Goal: Transaction & Acquisition: Purchase product/service

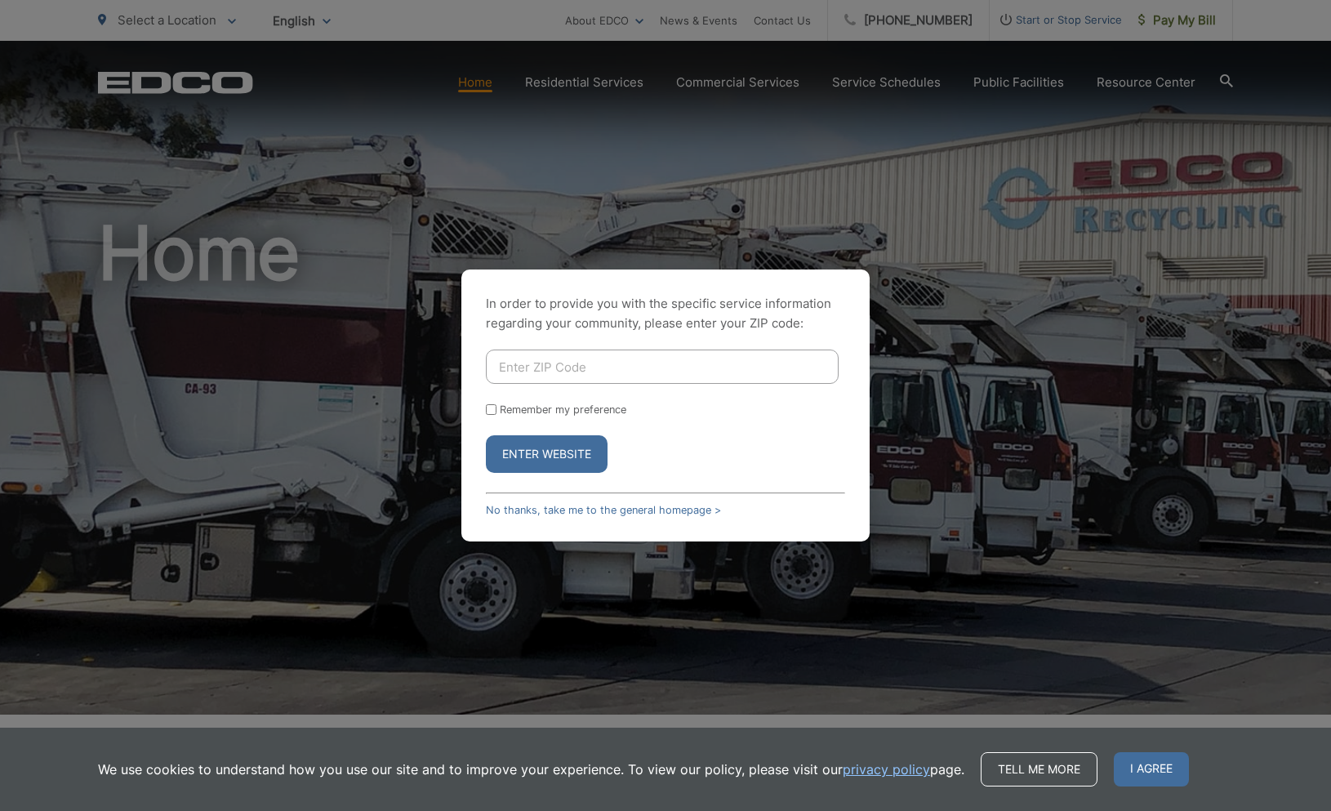
click at [593, 366] on input "Enter ZIP Code" at bounding box center [662, 367] width 353 height 34
type input "92025"
click at [569, 451] on button "Enter Website" at bounding box center [547, 454] width 122 height 38
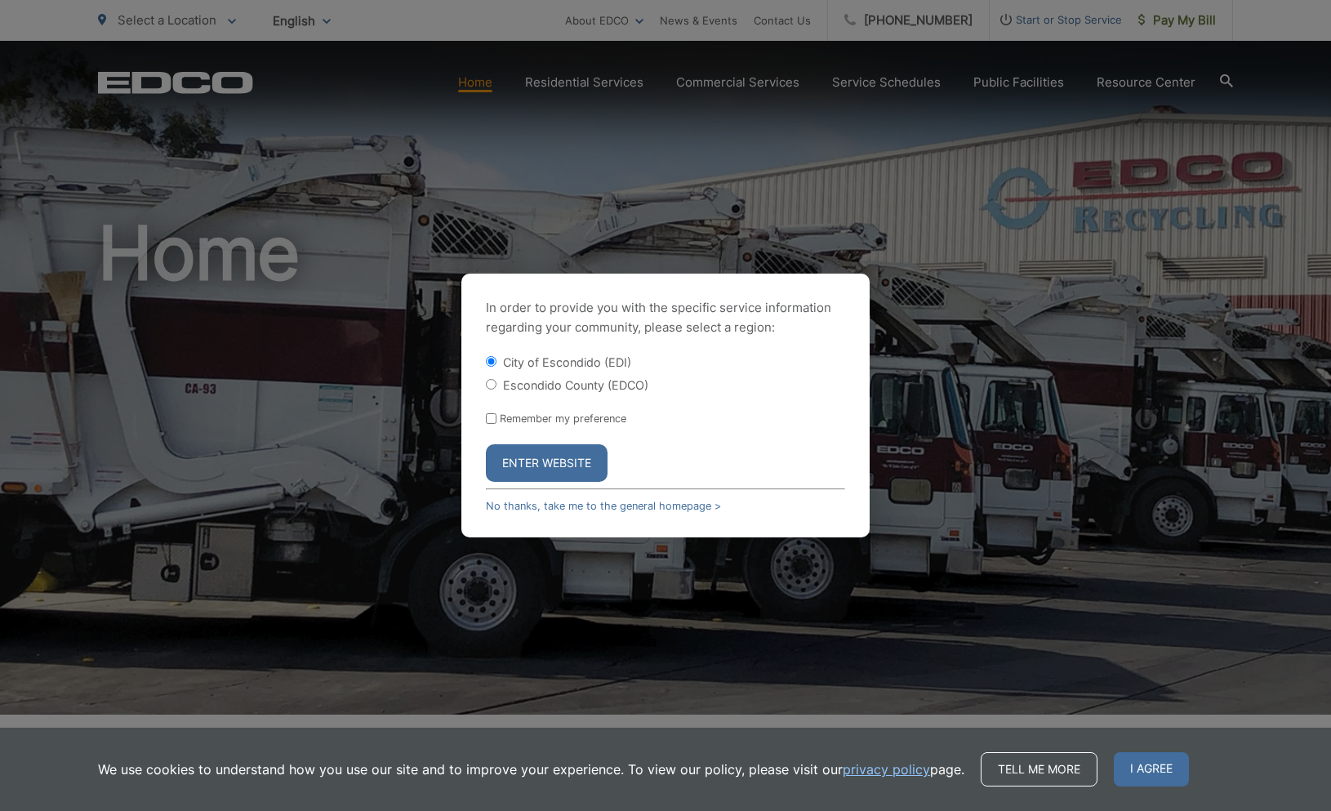
click at [578, 458] on button "Enter Website" at bounding box center [547, 463] width 122 height 38
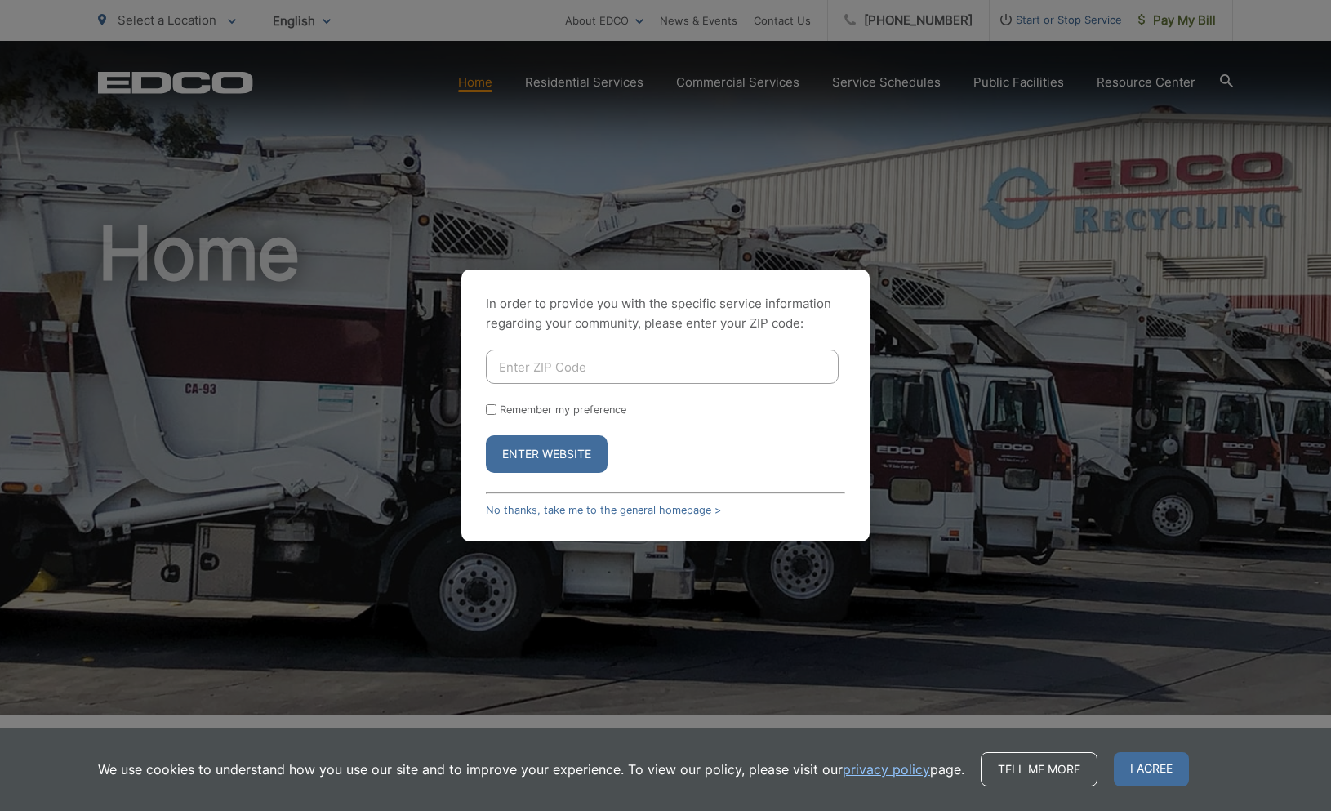
click at [590, 367] on input "Enter ZIP Code" at bounding box center [662, 367] width 353 height 34
type input "92025"
click at [563, 445] on button "Enter Website" at bounding box center [547, 454] width 122 height 38
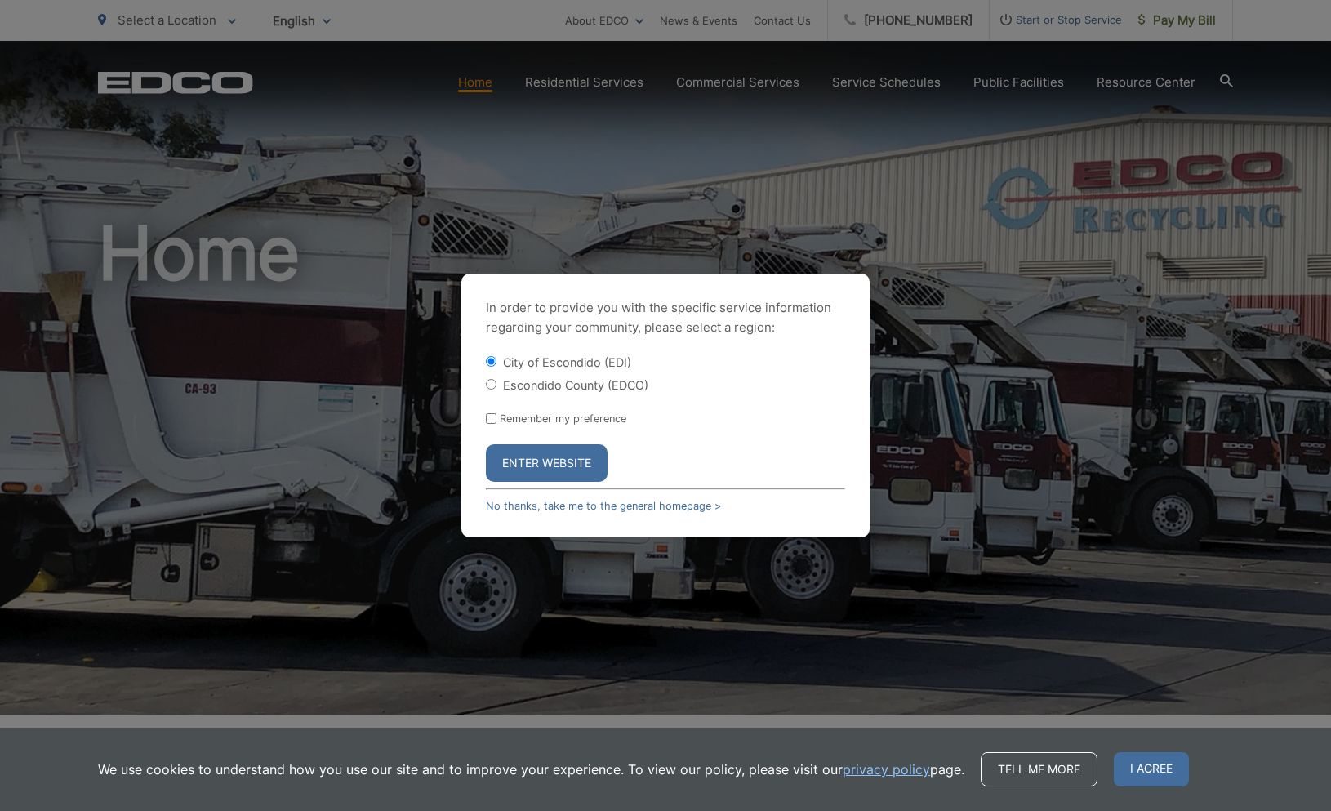
click at [542, 460] on button "Enter Website" at bounding box center [547, 463] width 122 height 38
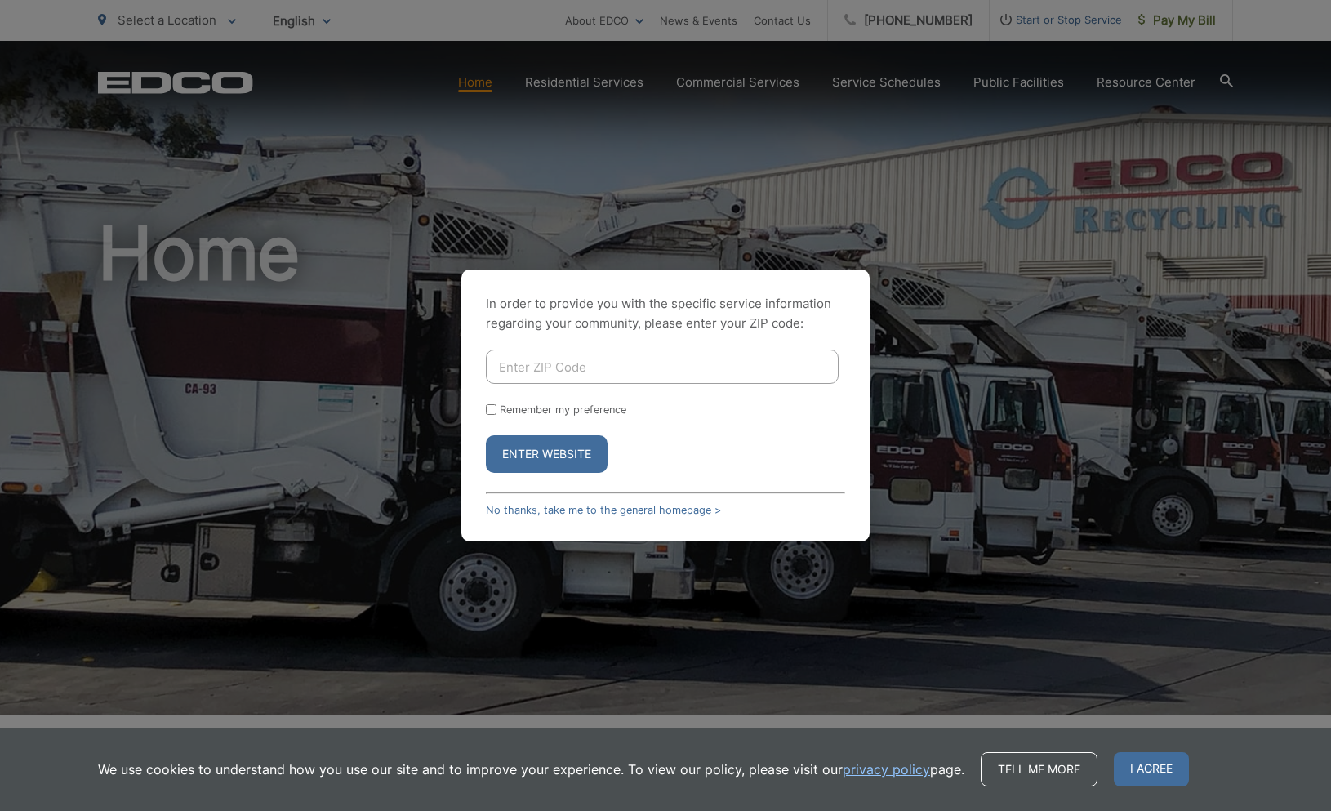
click at [591, 367] on input "Enter ZIP Code" at bounding box center [662, 367] width 353 height 34
type input "92025"
click at [582, 454] on button "Enter Website" at bounding box center [547, 454] width 122 height 38
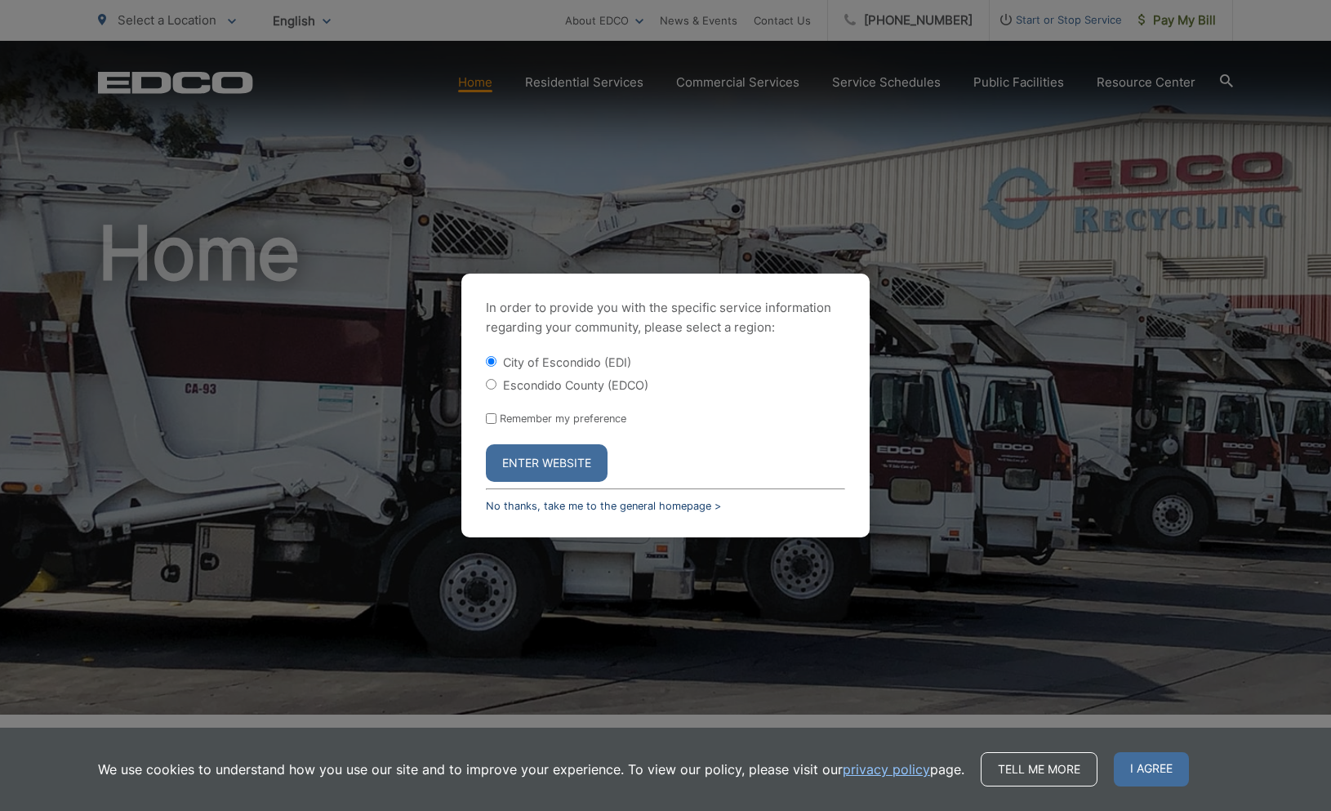
click at [555, 506] on link "No thanks, take me to the general homepage >" at bounding box center [603, 506] width 235 height 12
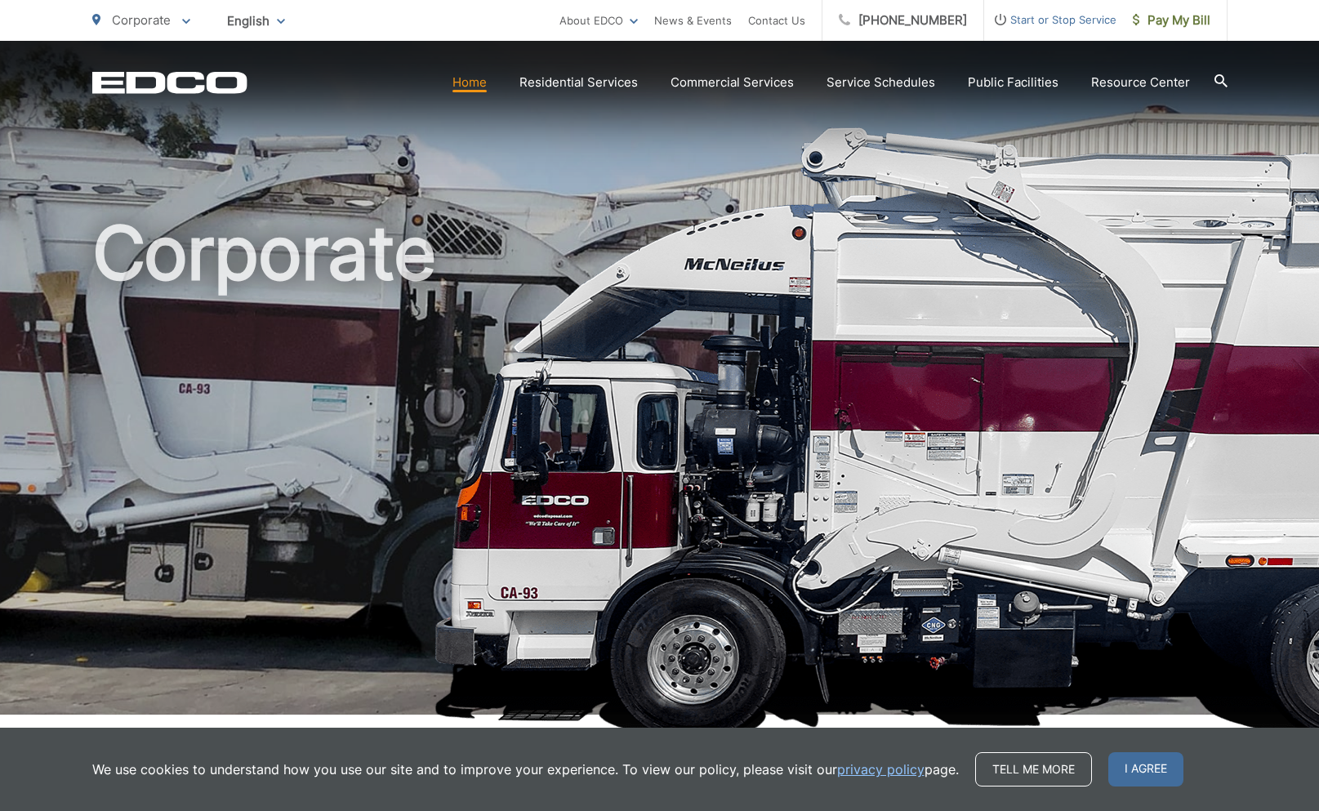
click at [479, 84] on link "Home" at bounding box center [470, 83] width 34 height 20
click at [483, 87] on link "Home" at bounding box center [470, 83] width 34 height 20
click at [1223, 79] on icon at bounding box center [1220, 80] width 13 height 13
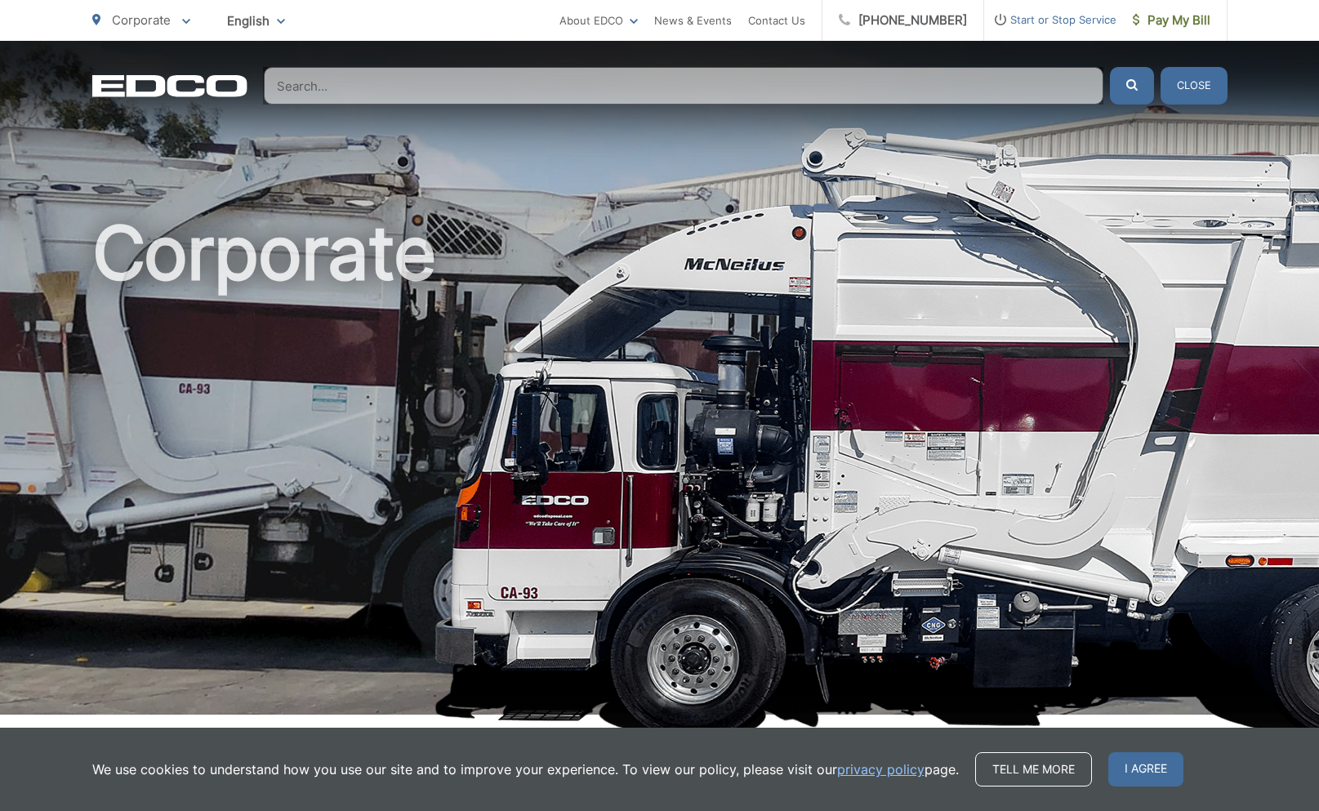
click at [334, 86] on input "Search" at bounding box center [684, 86] width 840 height 38
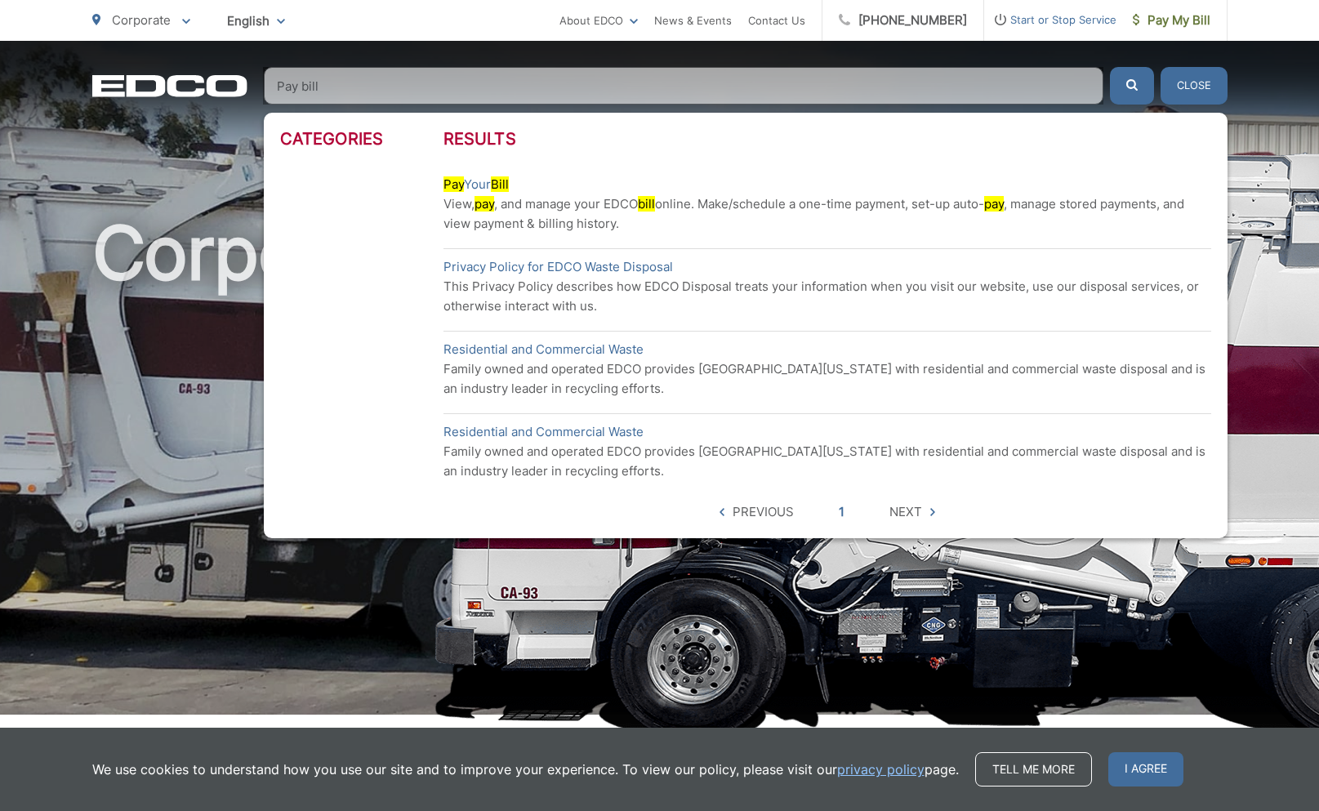
type input "Pay bill"
click at [651, 206] on mark "bill" at bounding box center [646, 204] width 17 height 16
drag, startPoint x: 651, startPoint y: 206, endPoint x: 938, endPoint y: 168, distance: 289.2
click at [938, 168] on li "Pay Your Bill View, pay , and manage your EDCO bill online. Make/schedule a one…" at bounding box center [828, 204] width 768 height 75
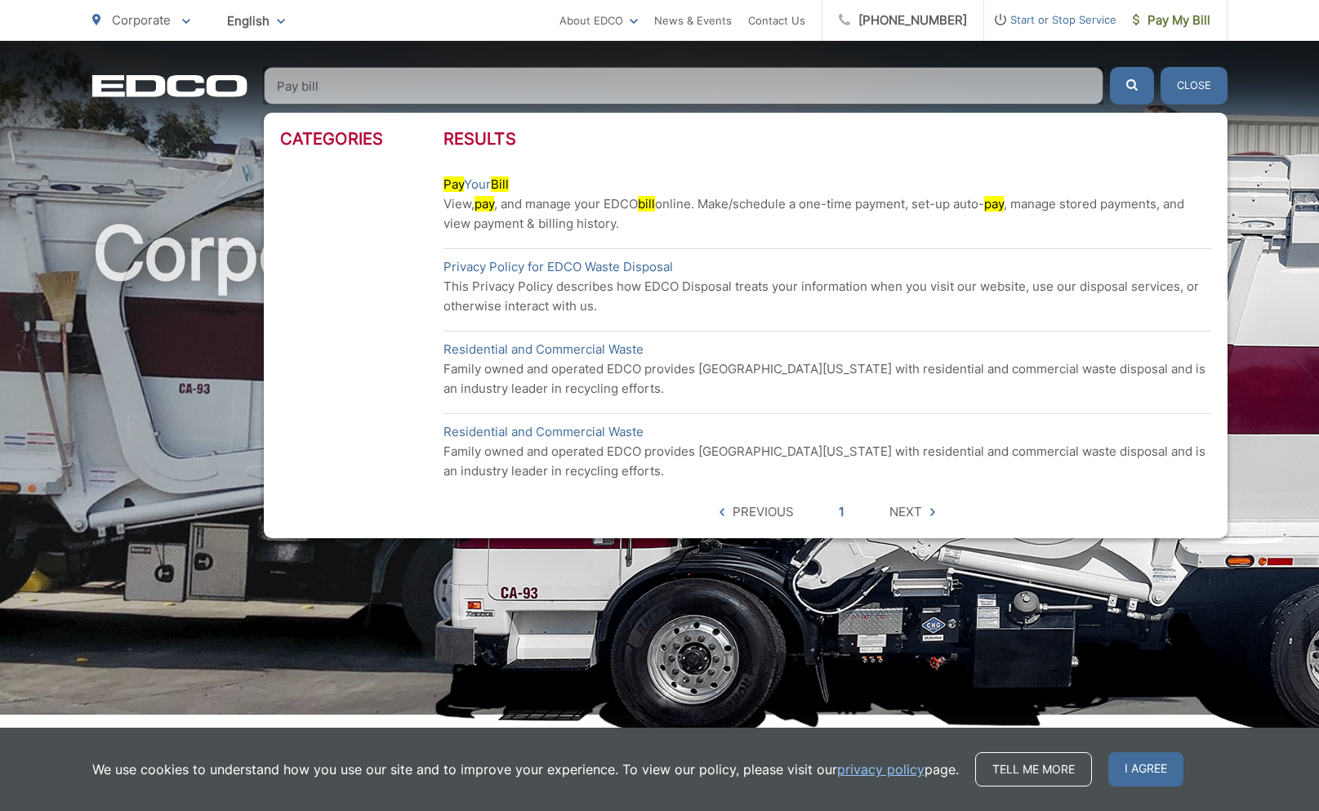
click at [902, 515] on span "Next" at bounding box center [906, 512] width 33 height 20
click at [892, 510] on span "Next" at bounding box center [906, 512] width 33 height 20
drag, startPoint x: 900, startPoint y: 515, endPoint x: 917, endPoint y: 506, distance: 19.0
click at [917, 506] on span "Next" at bounding box center [906, 512] width 33 height 20
click at [928, 511] on span "Next" at bounding box center [913, 512] width 46 height 20
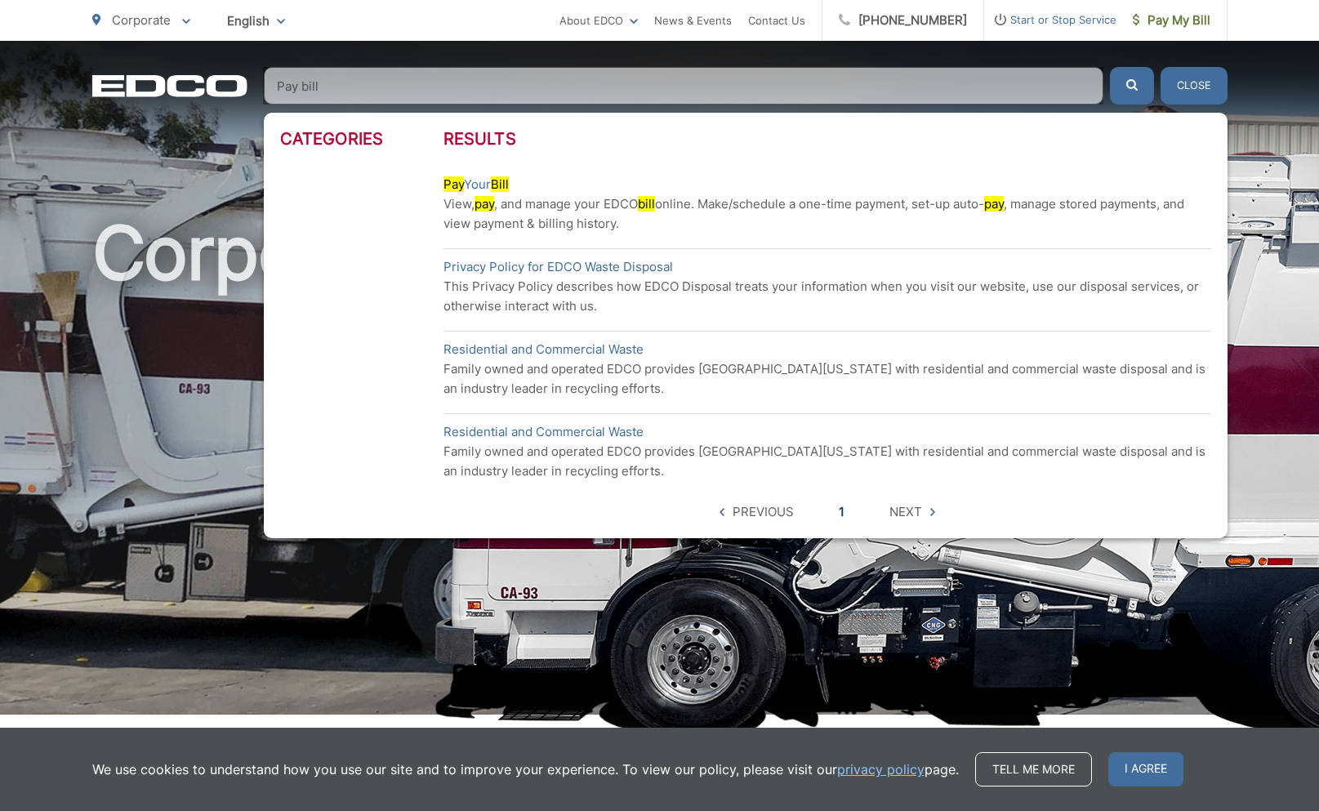
click at [842, 515] on link "1" at bounding box center [842, 512] width 6 height 20
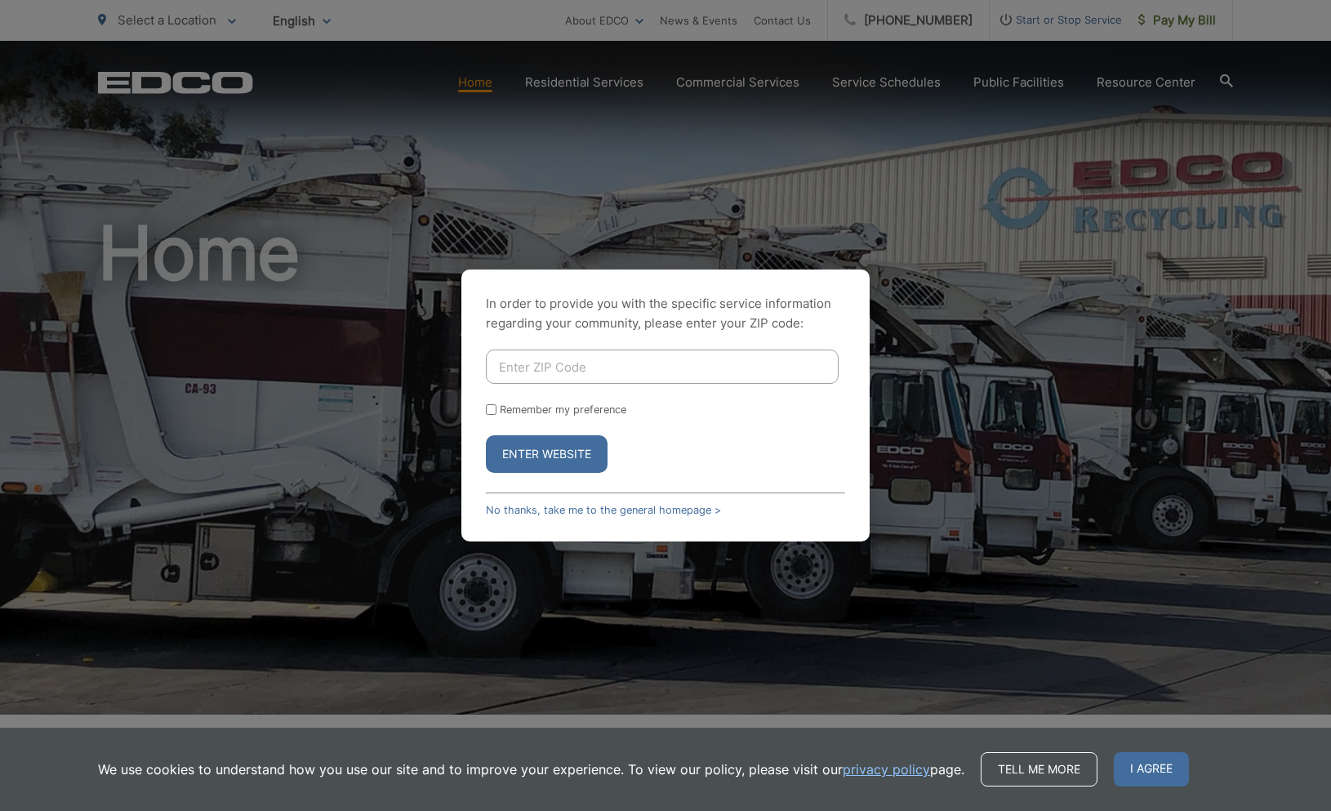
click at [605, 364] on input "Enter ZIP Code" at bounding box center [662, 367] width 353 height 34
type input "92025"
click at [595, 459] on button "Enter Website" at bounding box center [547, 454] width 122 height 38
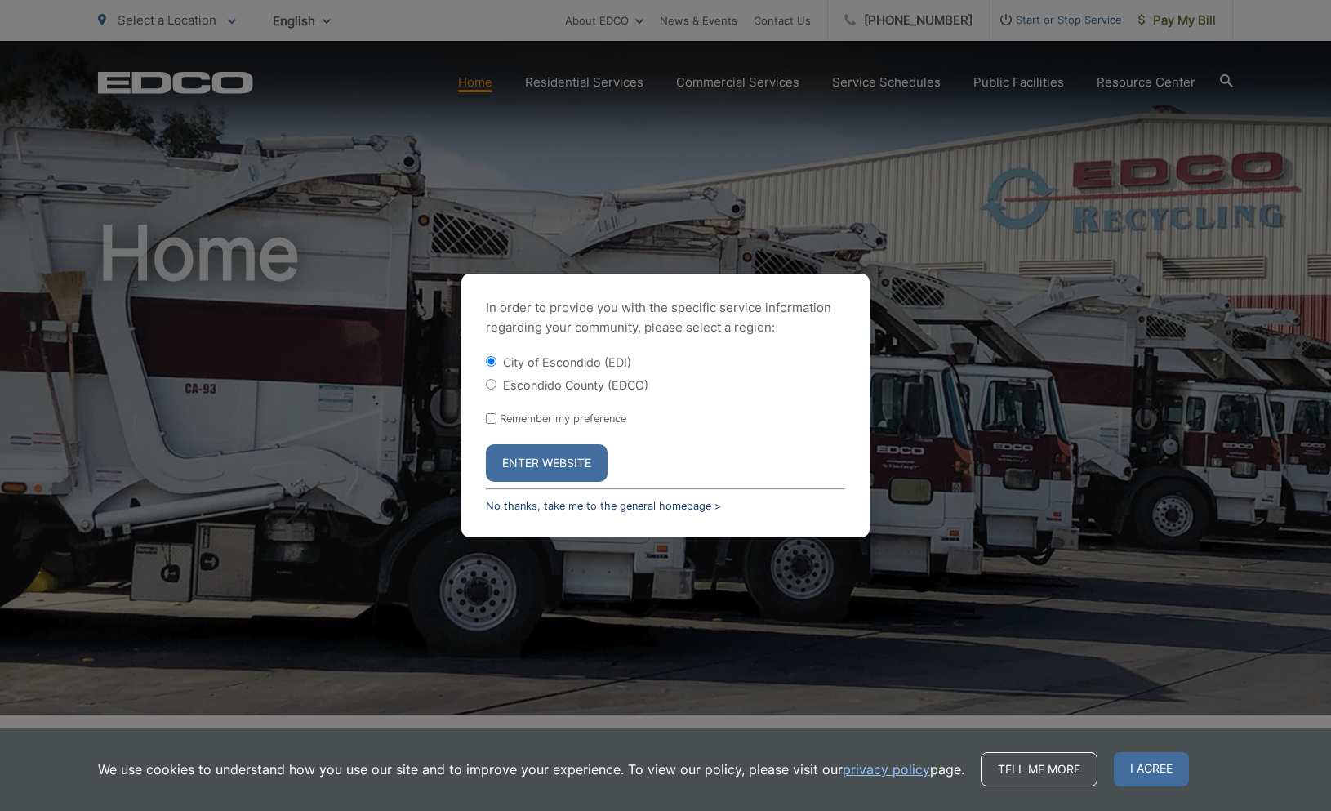
click at [516, 510] on link "No thanks, take me to the general homepage >" at bounding box center [603, 506] width 235 height 12
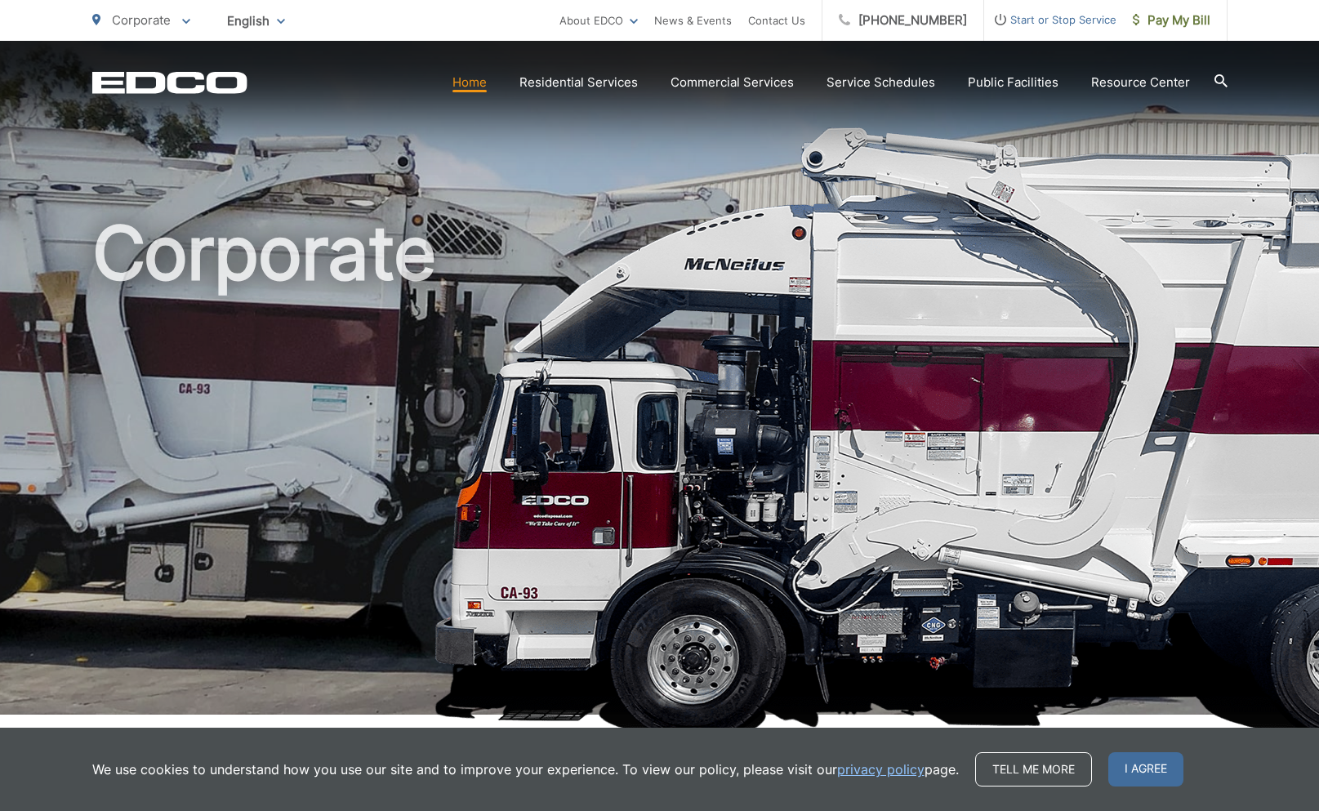
click at [487, 84] on link "Home" at bounding box center [470, 83] width 34 height 20
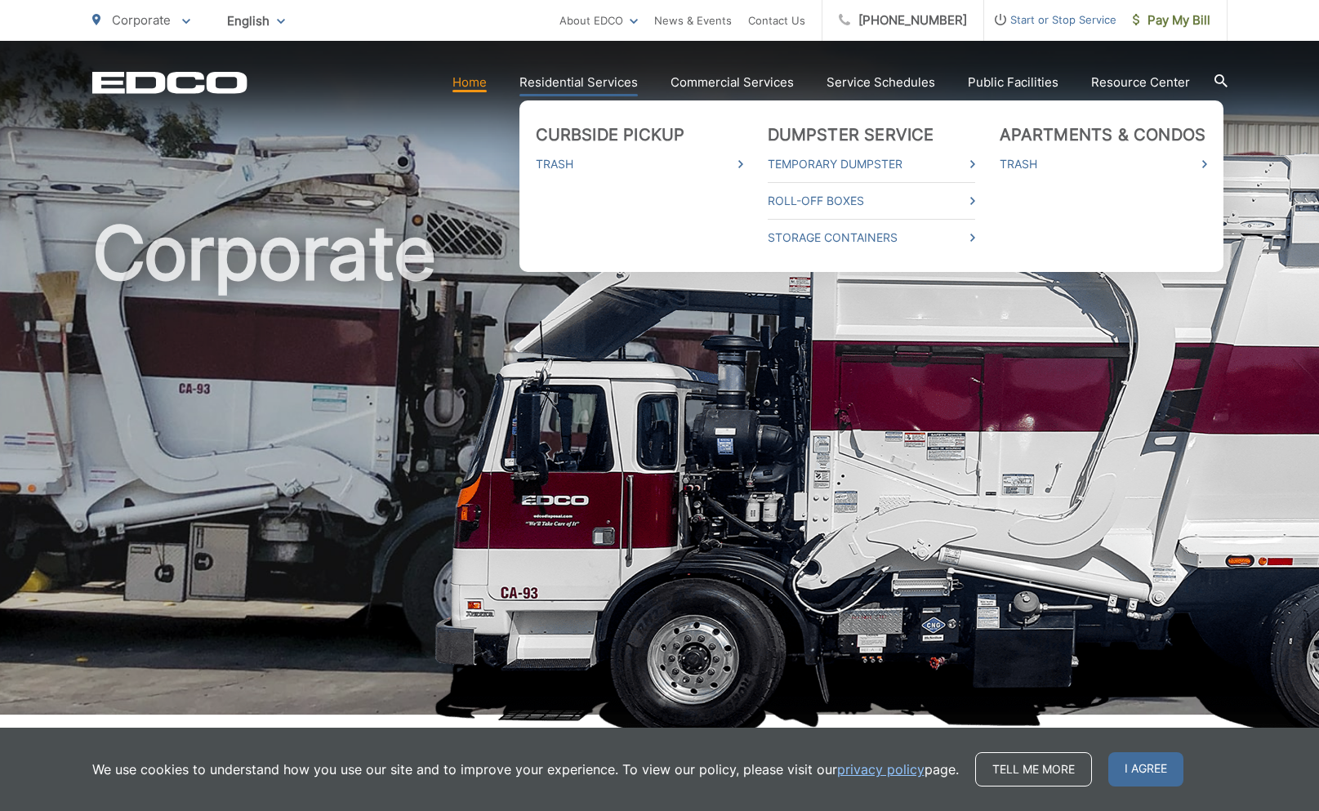
click at [580, 83] on link "Residential Services" at bounding box center [579, 83] width 118 height 20
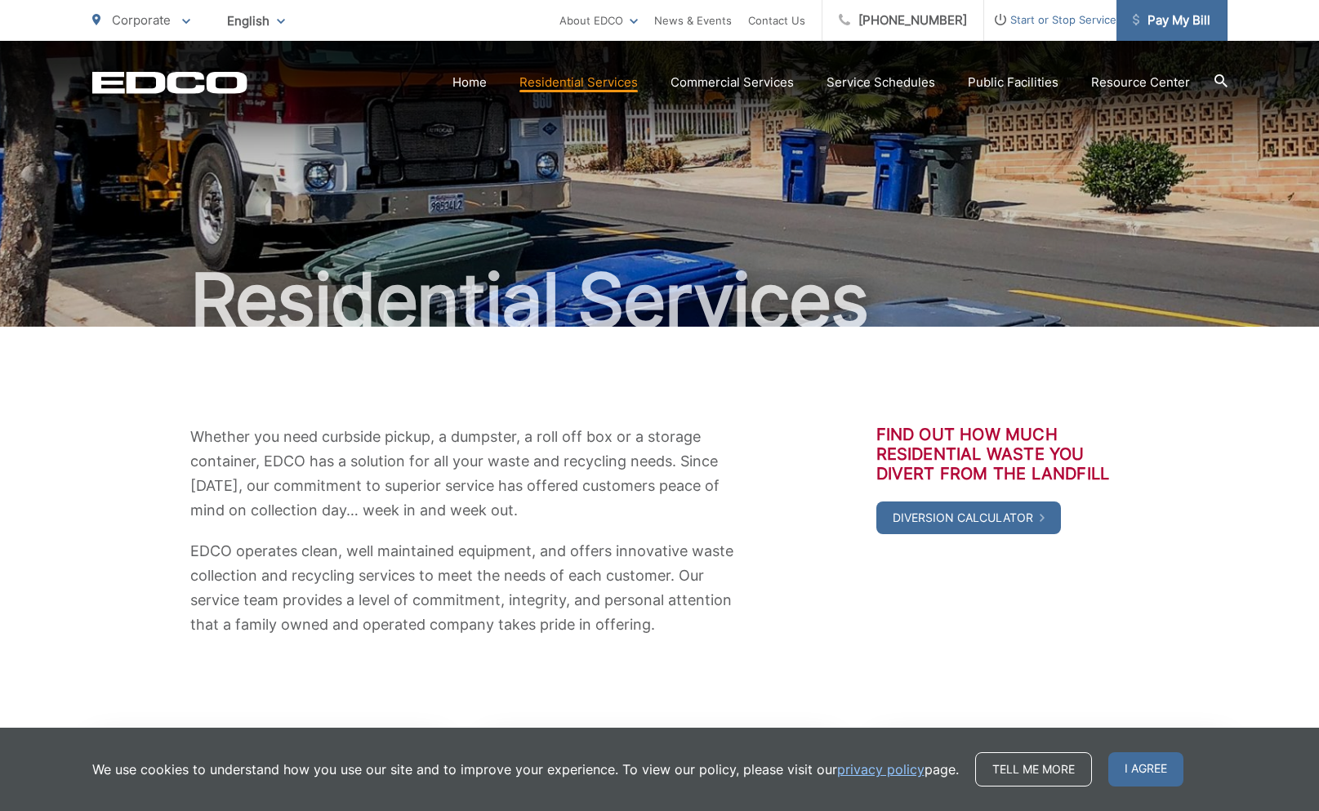
click at [1166, 22] on span "Pay My Bill" at bounding box center [1172, 21] width 78 height 20
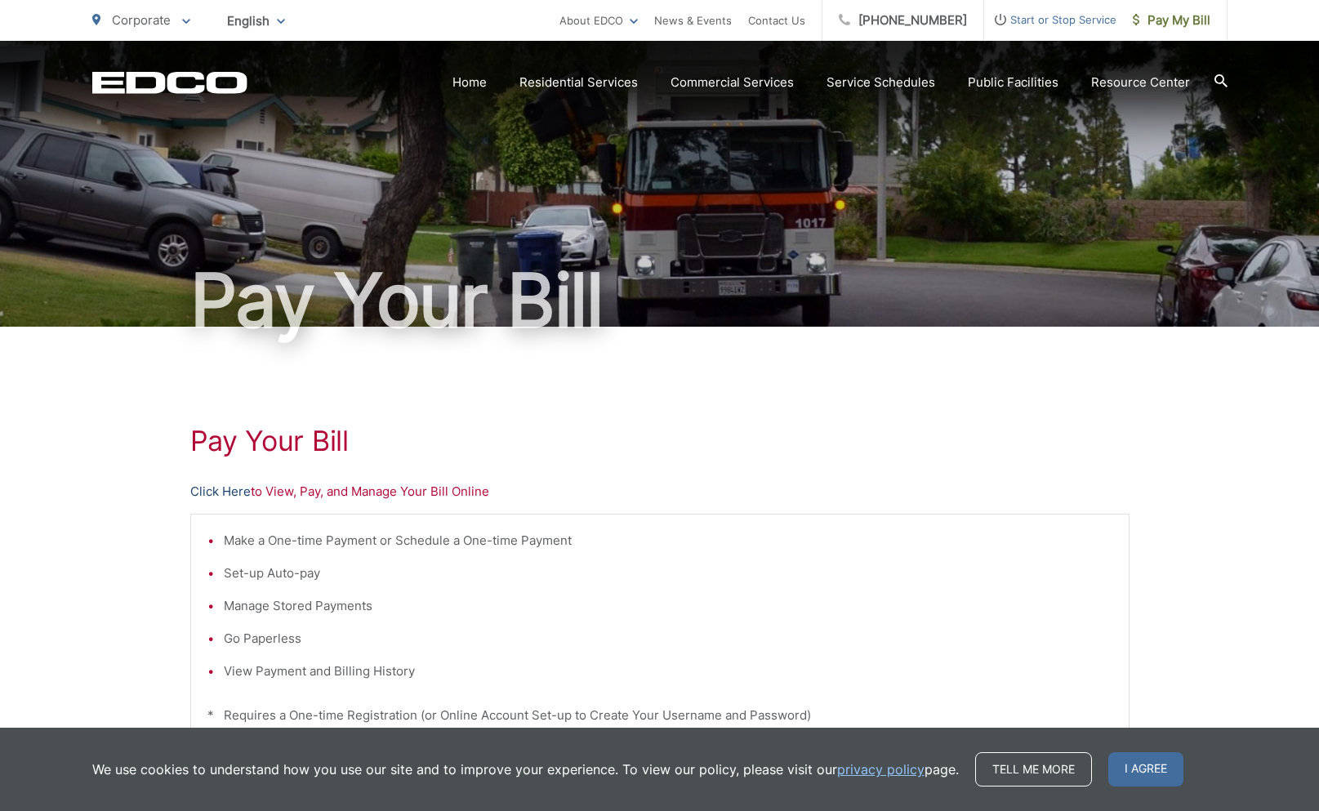
click at [228, 491] on link "Click Here" at bounding box center [220, 492] width 60 height 20
